Goal: Task Accomplishment & Management: Complete application form

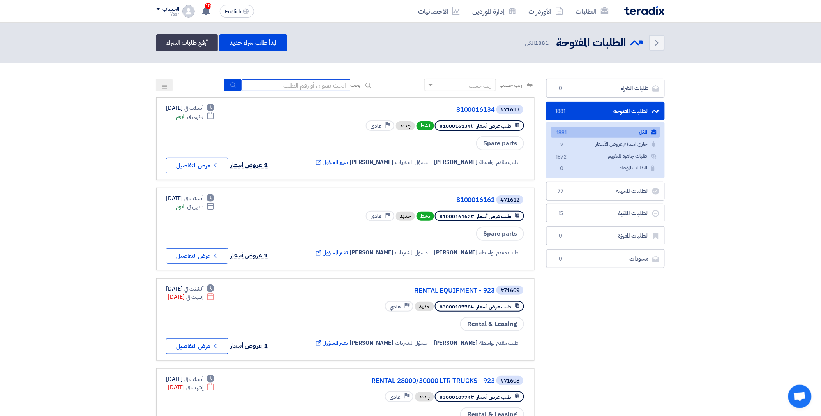
click at [284, 87] on input at bounding box center [295, 85] width 109 height 12
paste input "8100016118"
type input "8100016118"
click at [231, 83] on icon "submit" at bounding box center [233, 85] width 6 height 6
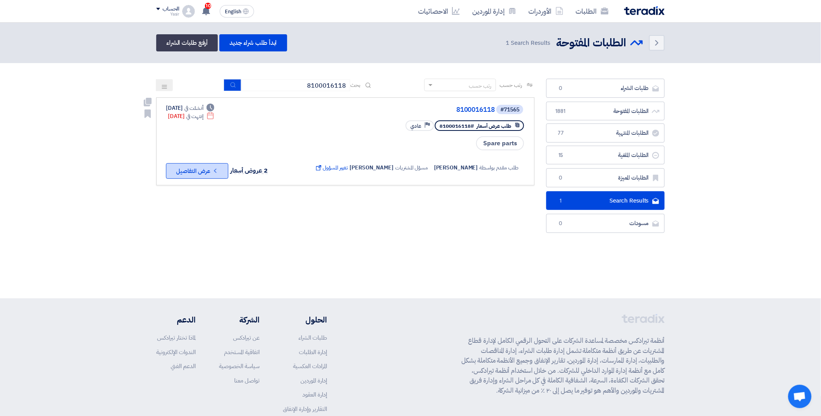
click at [216, 169] on use at bounding box center [215, 171] width 2 height 4
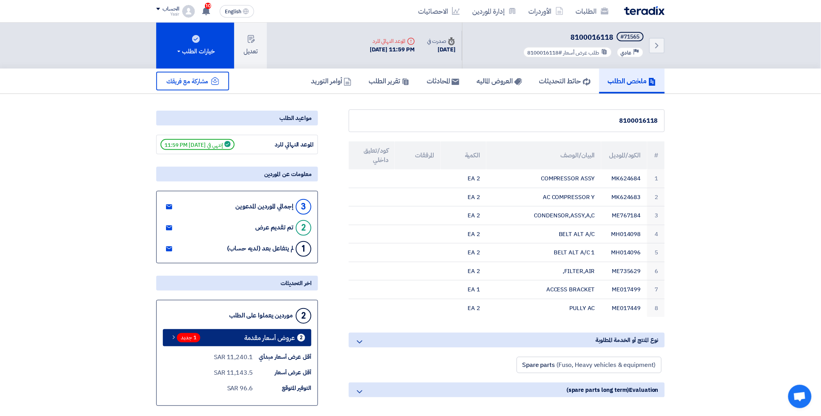
click at [200, 334] on div "1 جديد" at bounding box center [185, 337] width 33 height 9
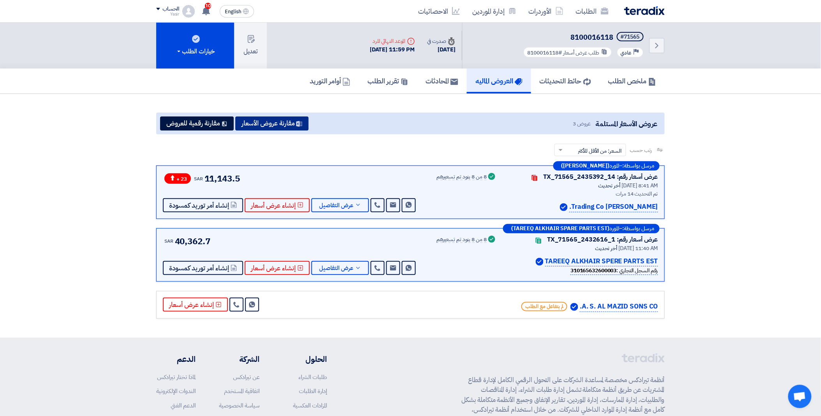
click at [275, 119] on button "مقارنة عروض الأسعار" at bounding box center [271, 124] width 73 height 14
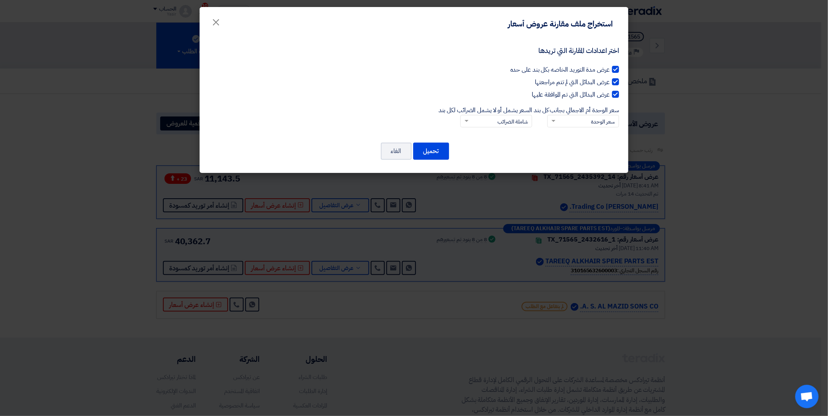
click at [579, 118] on input "سعر الوحدة أم الاجمالي بجانب كل بند × سعر الوحدة" at bounding box center [587, 121] width 56 height 13
click at [585, 149] on div "السعر الإجمالي" at bounding box center [583, 149] width 71 height 14
click at [585, 128] on input "سعر الوحدة أم الاجمالي بجانب كل بند × سعر الوحدة سعر الوحدة السعر الإجمالي" at bounding box center [587, 121] width 56 height 13
click at [578, 122] on input "سعر الوحدة أم الاجمالي بجانب كل بند × السعر الإجمالي" at bounding box center [587, 121] width 56 height 13
click at [583, 134] on div "سعر الوحدة" at bounding box center [583, 134] width 71 height 15
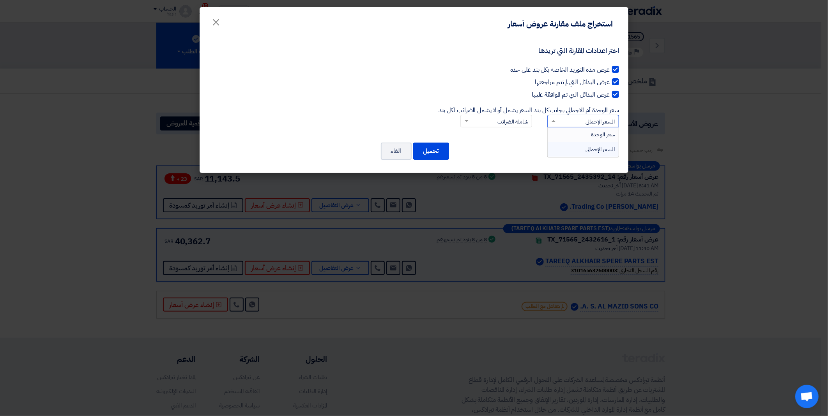
click at [583, 128] on input "سعر الوحدة أم الاجمالي بجانب كل بند × السعر الإجمالي سعر الوحدة السعر الإجمالي" at bounding box center [587, 121] width 56 height 13
click at [493, 122] on input "السعر يشمل أو لا يشمل الضرائب لكل بند × شاملة الضرائب شاملة الضرائب غير شاملة ا…" at bounding box center [500, 121] width 56 height 13
click at [503, 150] on span "غير شاملة الضرائب" at bounding box center [508, 149] width 37 height 8
click at [503, 128] on input "السعر يشمل أو لا يشمل الضرائب لكل بند × شاملة الضرائب شاملة الضرائب غير شاملة ا…" at bounding box center [500, 121] width 56 height 13
click at [435, 155] on button "تحميل" at bounding box center [431, 151] width 36 height 17
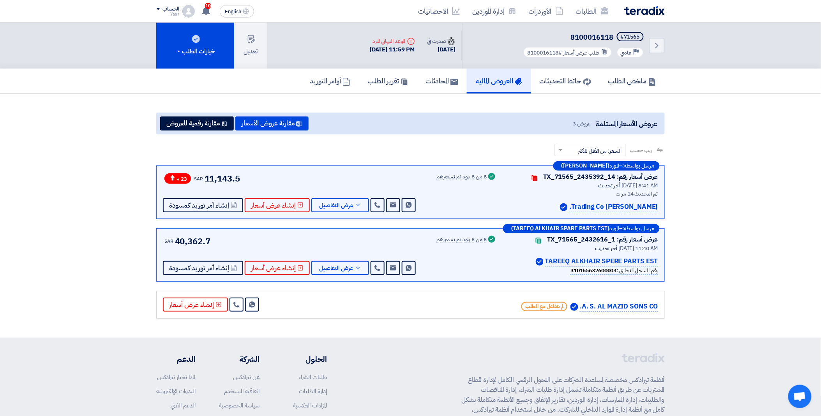
click at [733, 117] on section "عروض الأسعار المستلمة عروض 3 مقارنة عروض الأسعار مقارنة رقمية للعروض رتب حسب رت…" at bounding box center [410, 216] width 821 height 244
click at [653, 38] on link "Back" at bounding box center [657, 46] width 16 height 16
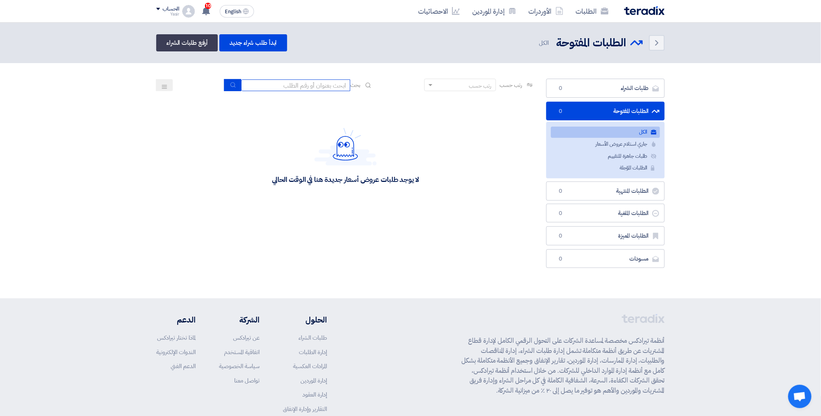
click at [270, 84] on input at bounding box center [295, 85] width 109 height 12
paste input "8100016192"
type input "8100016192"
click at [230, 83] on icon "submit" at bounding box center [233, 85] width 6 height 6
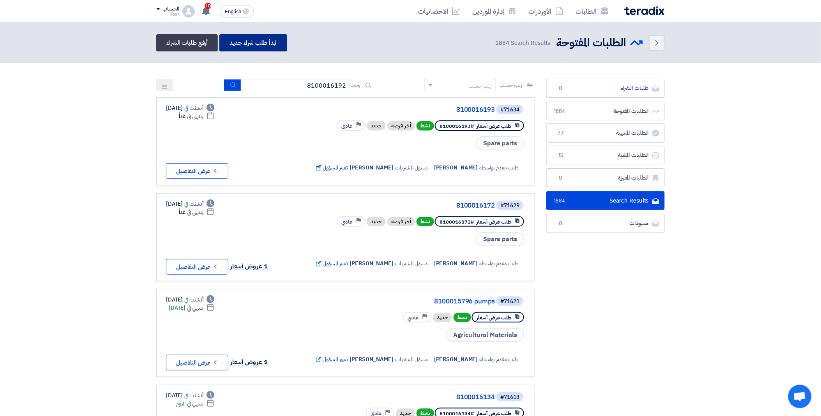
click at [251, 44] on link "ابدأ طلب شراء جديد" at bounding box center [252, 42] width 67 height 17
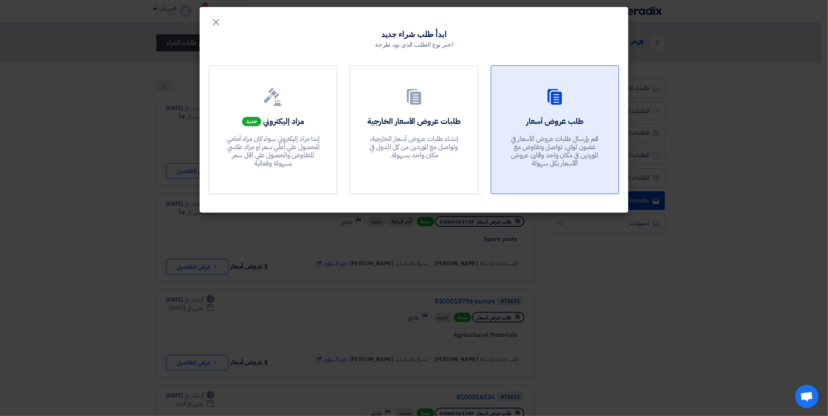
click at [569, 111] on link "طلب عروض أسعار قم بإرسال طلبات عروض الأسعار في غضون ثواني, تواصل وتفاوض مع المو…" at bounding box center [555, 129] width 128 height 129
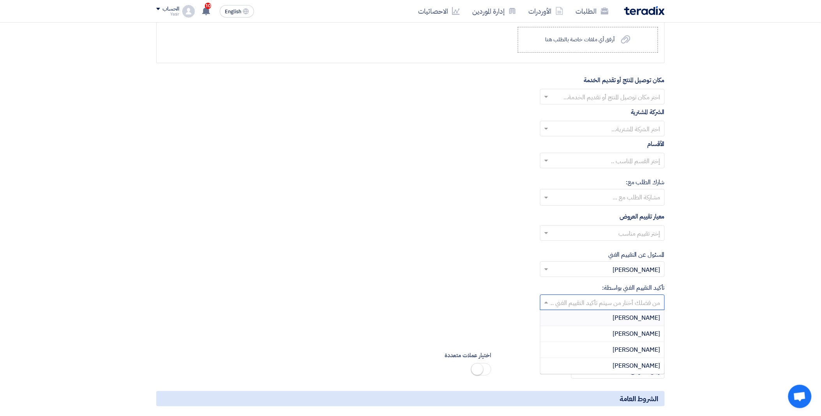
scroll to position [936, 0]
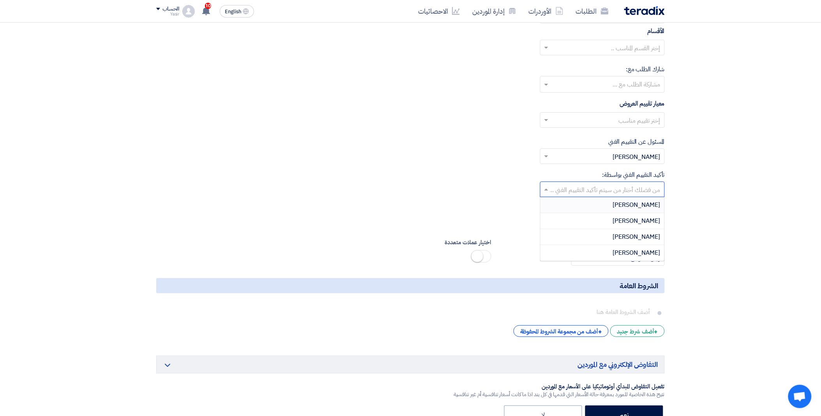
click at [621, 252] on div "[PERSON_NAME]" at bounding box center [603, 253] width 124 height 16
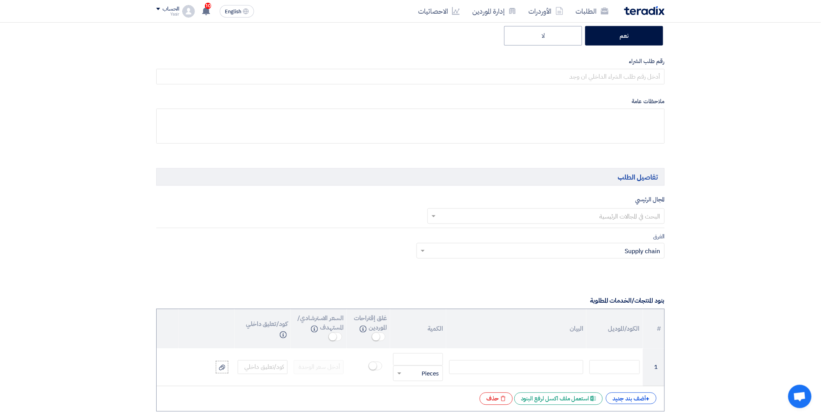
scroll to position [0, 0]
